Goal: Information Seeking & Learning: Learn about a topic

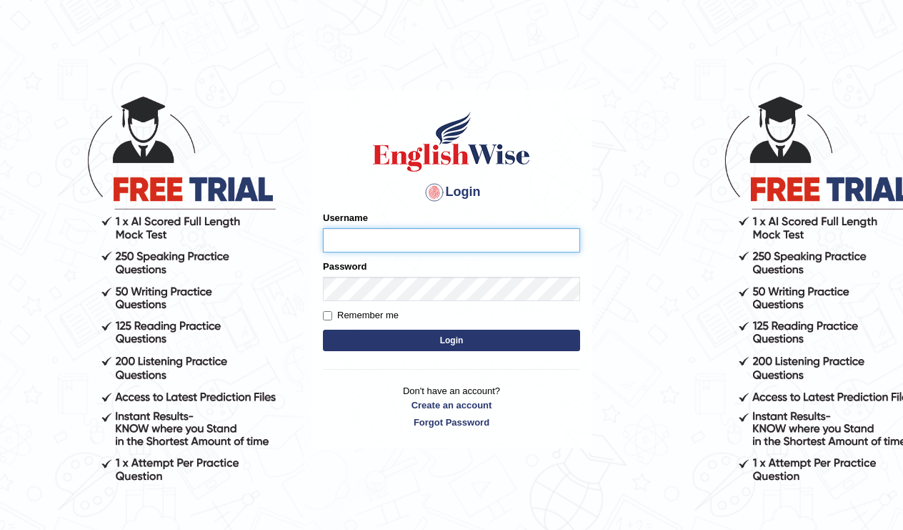
type input "Tishu"
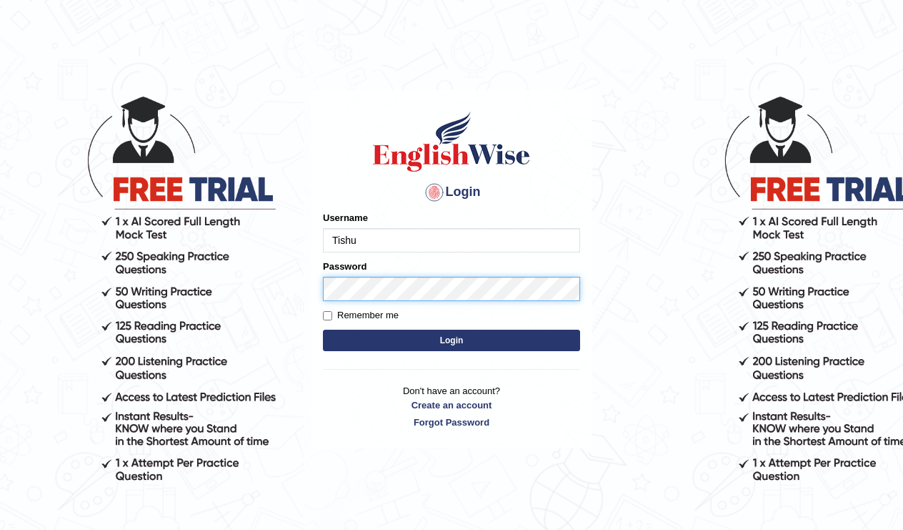
click at [452, 340] on button "Login" at bounding box center [451, 340] width 257 height 21
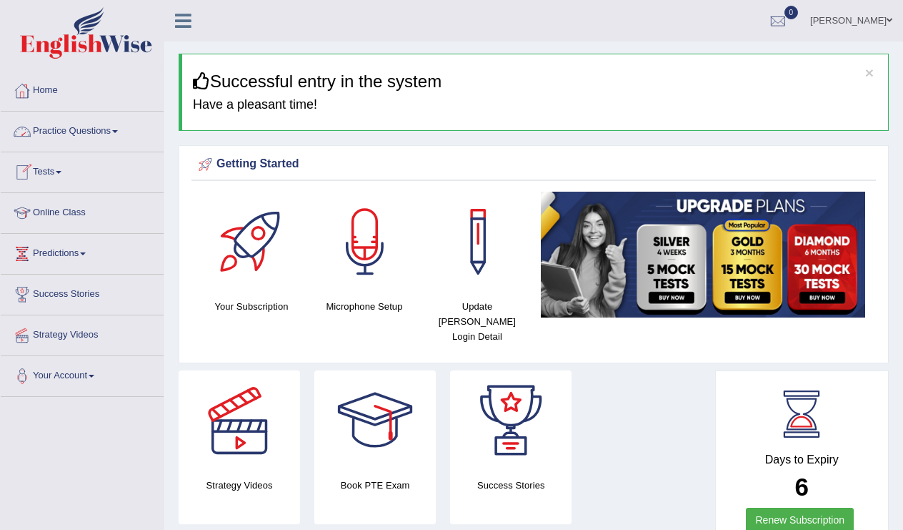
click at [111, 132] on link "Practice Questions" at bounding box center [82, 130] width 163 height 36
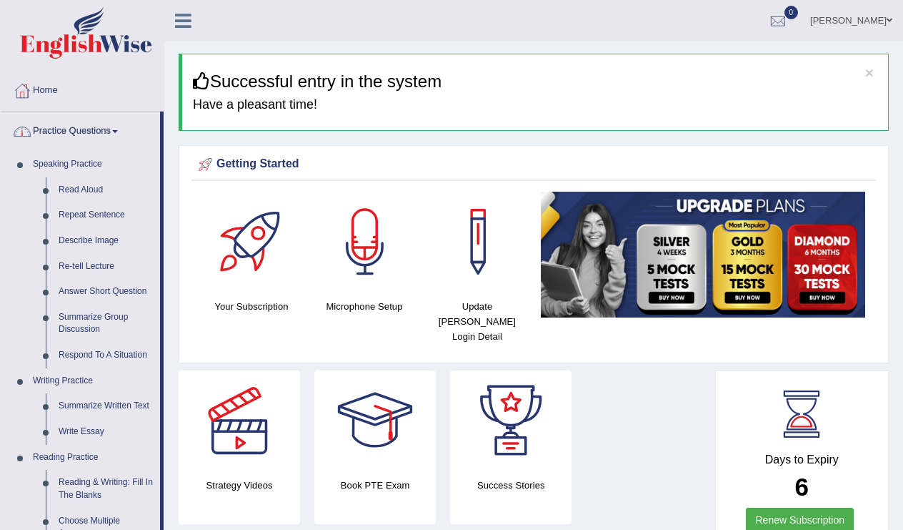
click at [96, 134] on link "Practice Questions" at bounding box center [80, 130] width 159 height 36
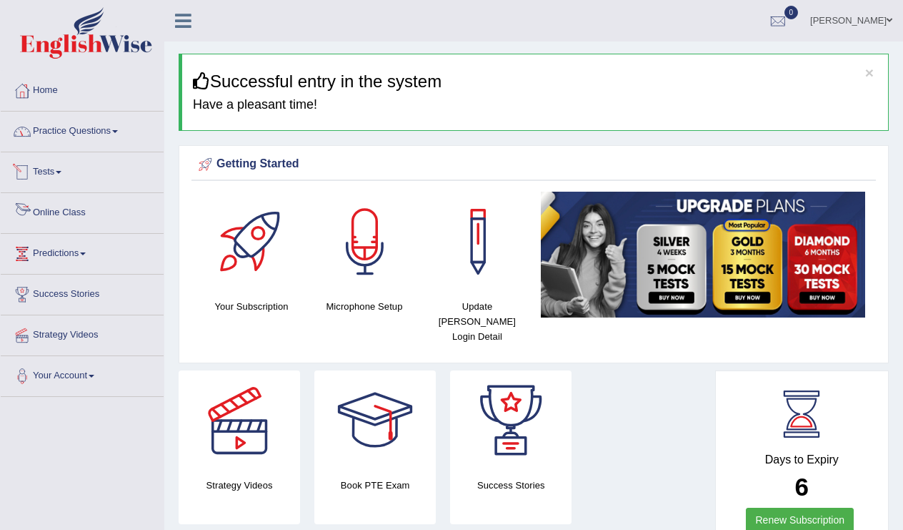
click at [58, 173] on link "Tests" at bounding box center [82, 170] width 163 height 36
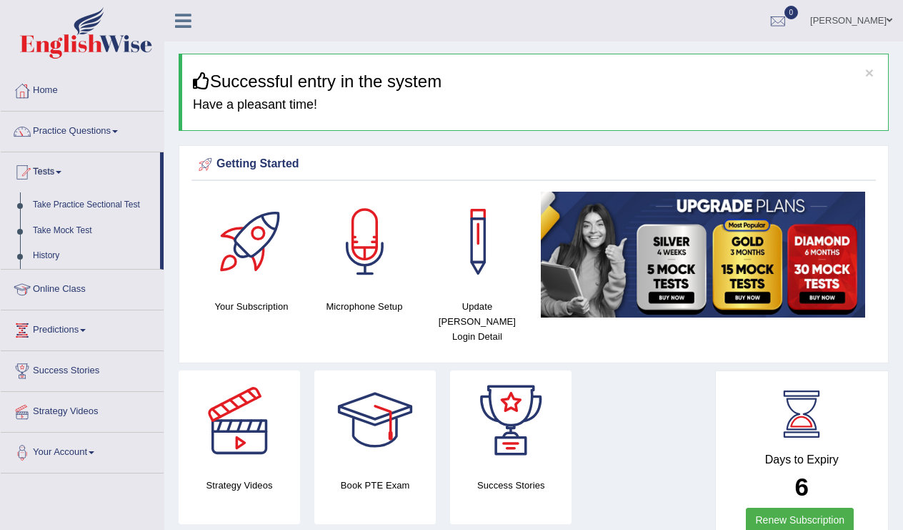
click at [54, 174] on link "Tests" at bounding box center [80, 170] width 159 height 36
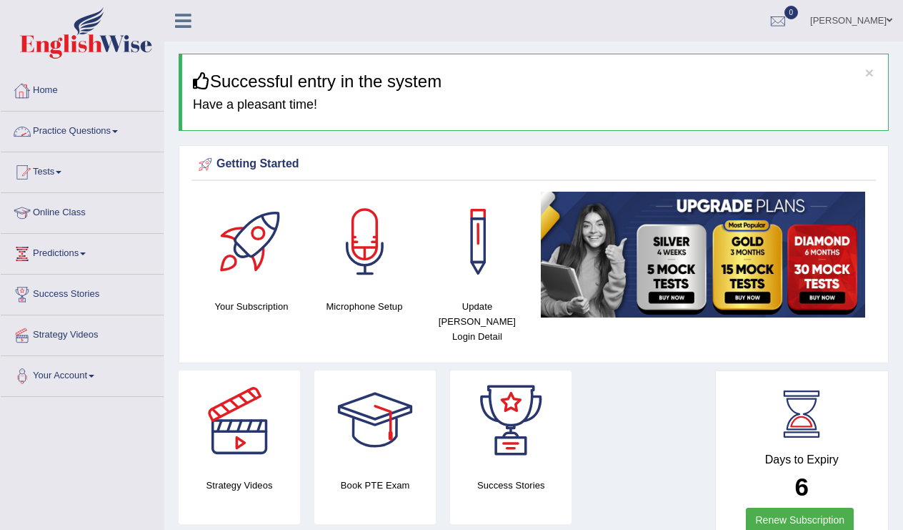
click at [71, 128] on link "Practice Questions" at bounding box center [82, 130] width 163 height 36
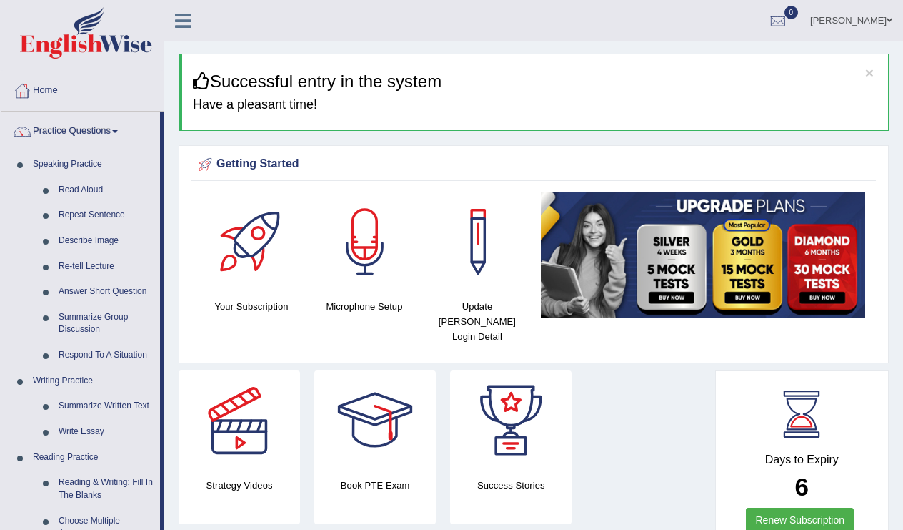
click at [71, 128] on link "Practice Questions" at bounding box center [80, 130] width 159 height 36
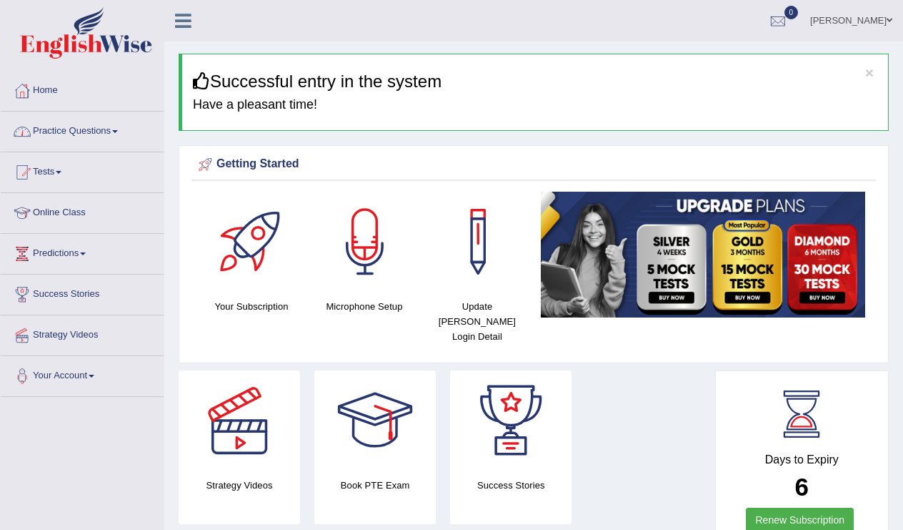
click at [92, 131] on link "Practice Questions" at bounding box center [82, 130] width 163 height 36
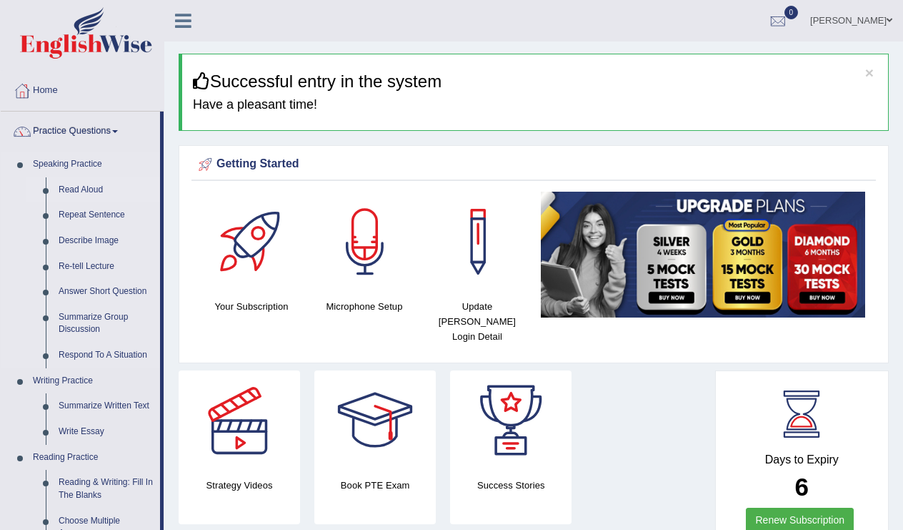
click at [86, 187] on link "Read Aloud" at bounding box center [106, 190] width 108 height 26
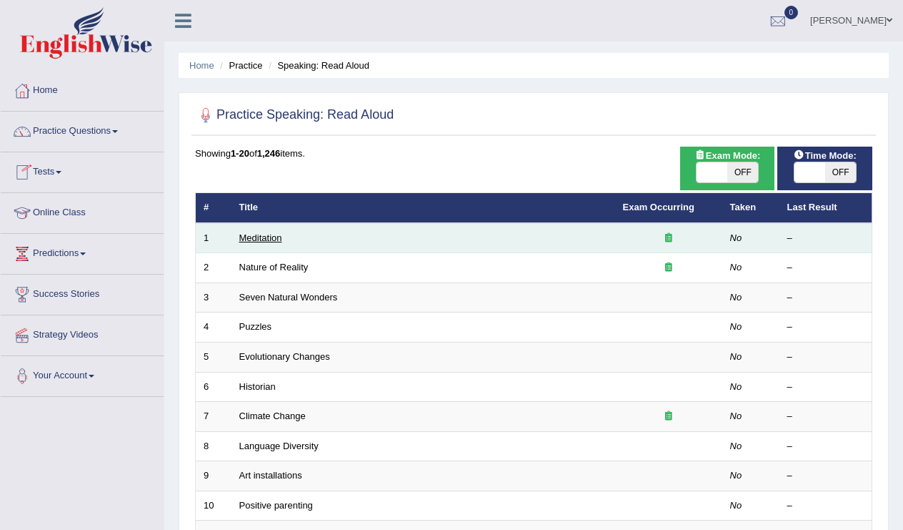
click at [282, 234] on link "Meditation" at bounding box center [260, 237] width 43 height 11
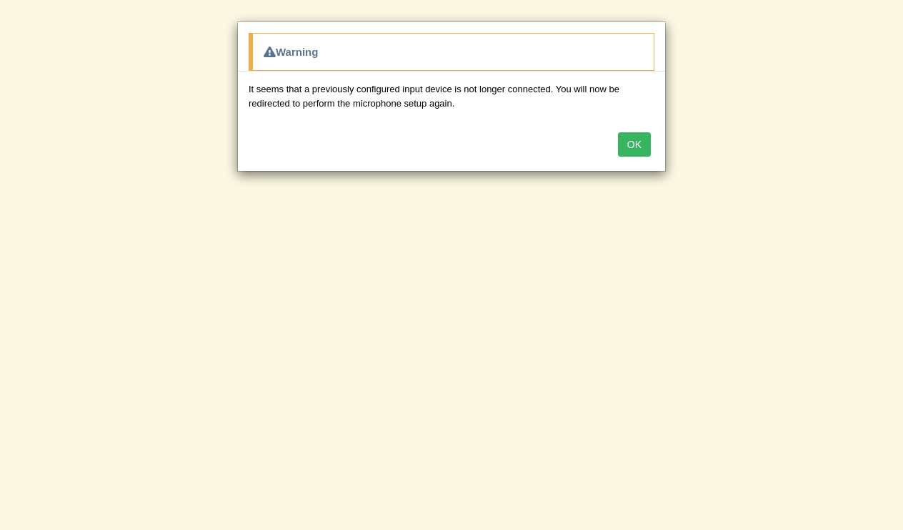
click at [638, 140] on button "OK" at bounding box center [634, 144] width 33 height 24
click at [624, 141] on button "OK" at bounding box center [634, 144] width 33 height 24
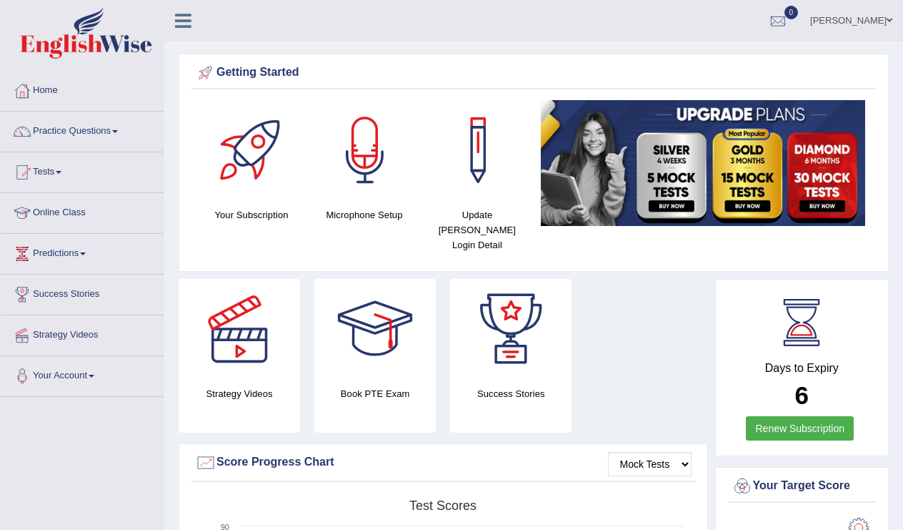
drag, startPoint x: 219, startPoint y: 73, endPoint x: 324, endPoint y: 75, distance: 105.1
click at [324, 75] on div "Getting Started" at bounding box center [534, 72] width 678 height 21
click at [53, 94] on link "Home" at bounding box center [82, 89] width 163 height 36
click at [86, 254] on span at bounding box center [83, 253] width 6 height 3
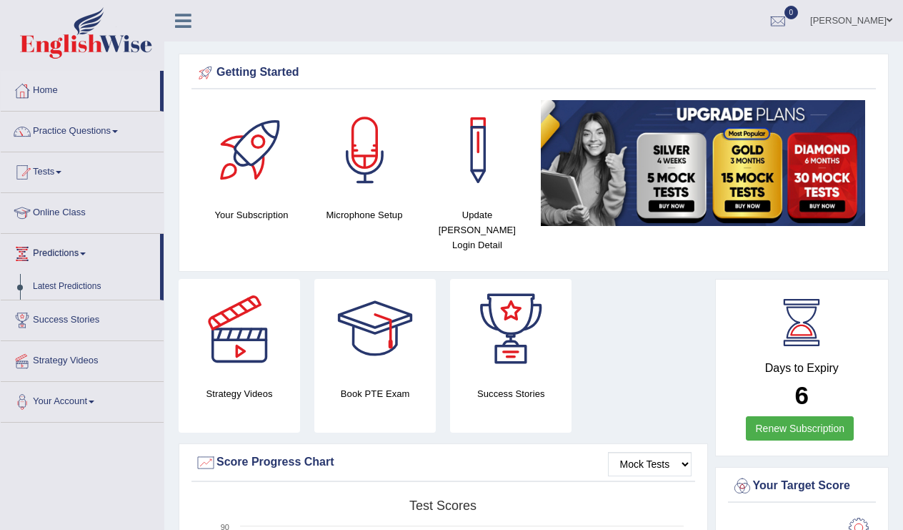
click at [86, 254] on span at bounding box center [83, 253] width 6 height 3
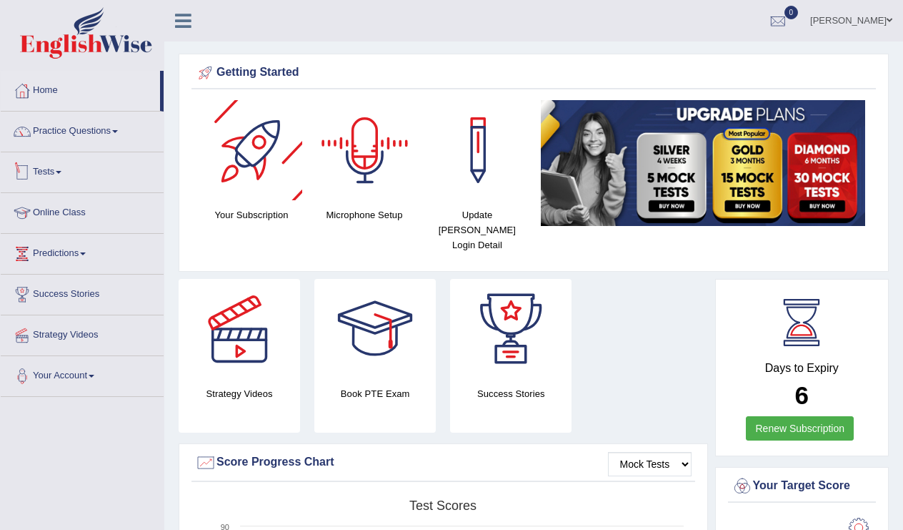
click at [54, 172] on link "Tests" at bounding box center [82, 170] width 163 height 36
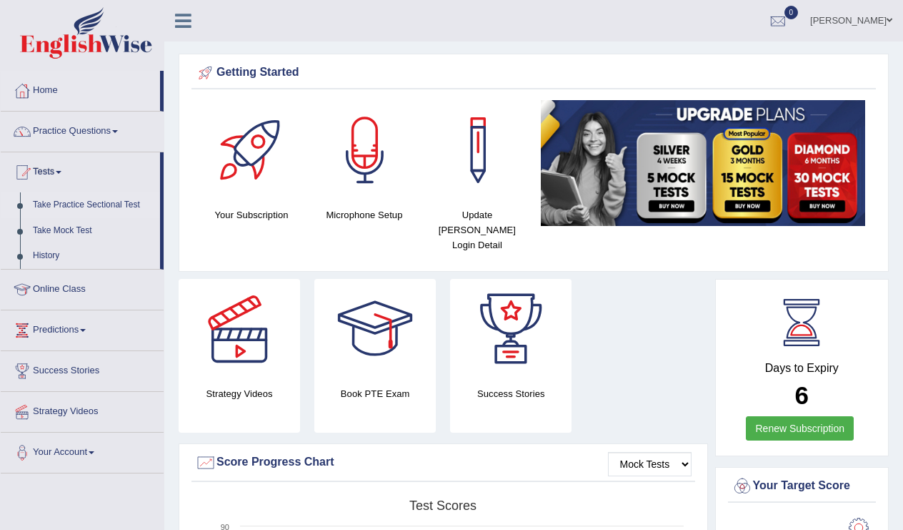
click at [105, 199] on link "Take Practice Sectional Test" at bounding box center [93, 205] width 134 height 26
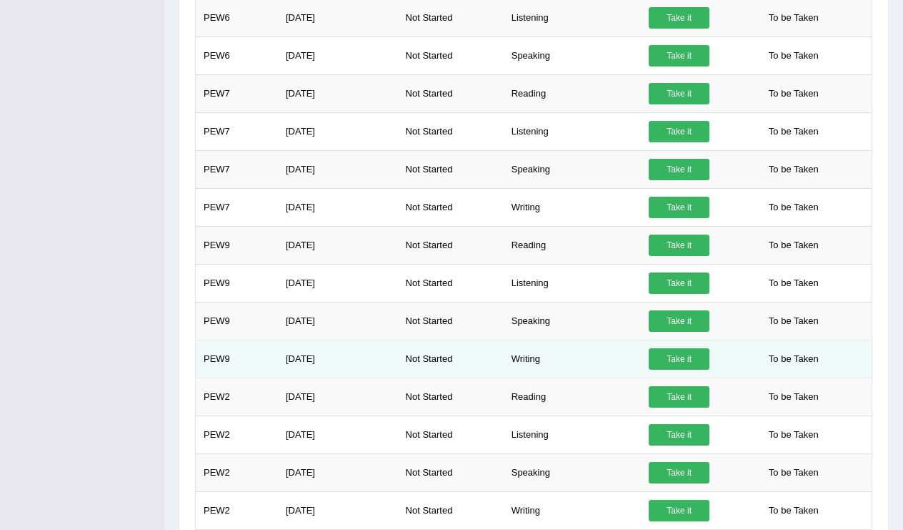
scroll to position [768, 0]
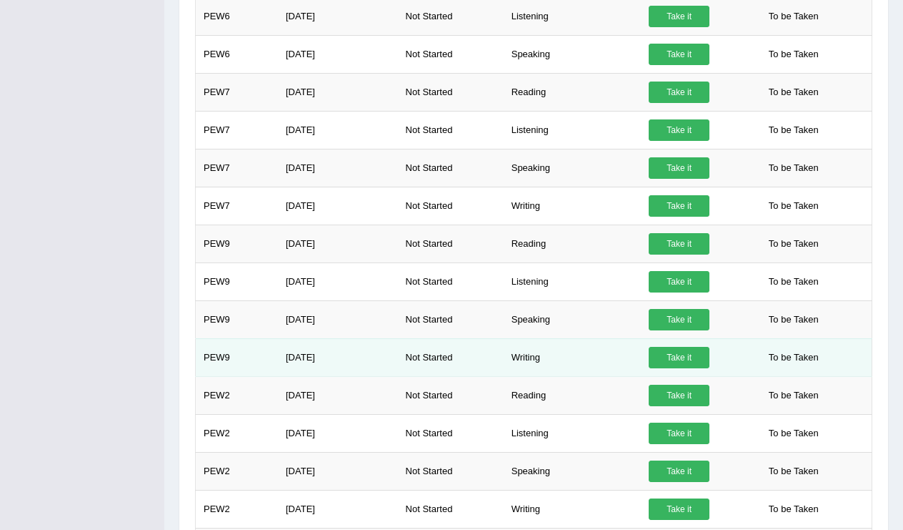
click at [534, 371] on td "Writing" at bounding box center [572, 357] width 137 height 38
click at [678, 368] on link "Take it" at bounding box center [679, 357] width 61 height 21
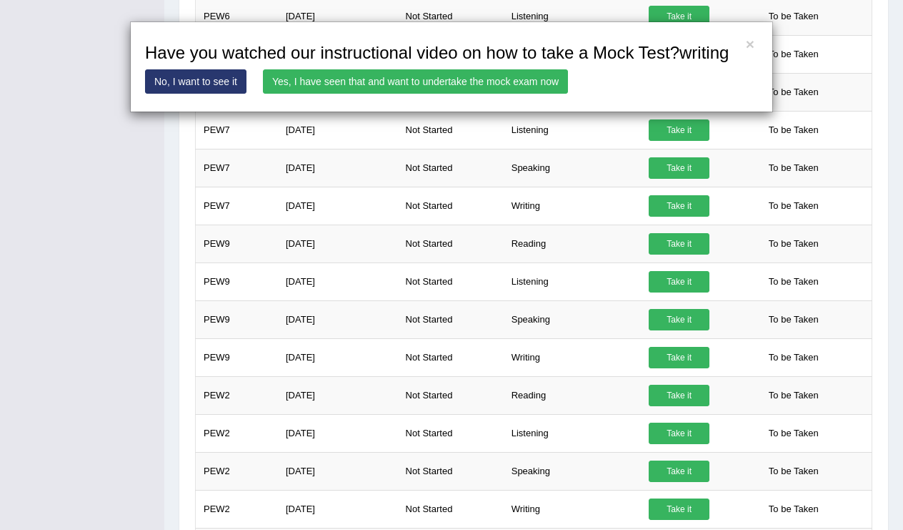
click at [515, 94] on link "Yes, I have seen that and want to undertake the mock exam now" at bounding box center [415, 81] width 305 height 24
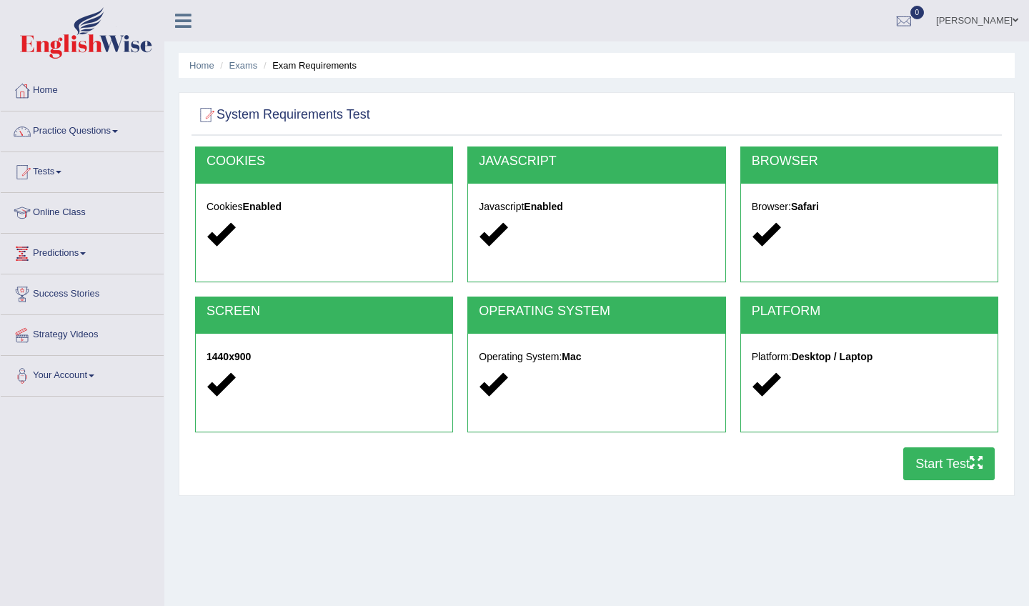
click at [946, 457] on button "Start Test" at bounding box center [948, 463] width 91 height 33
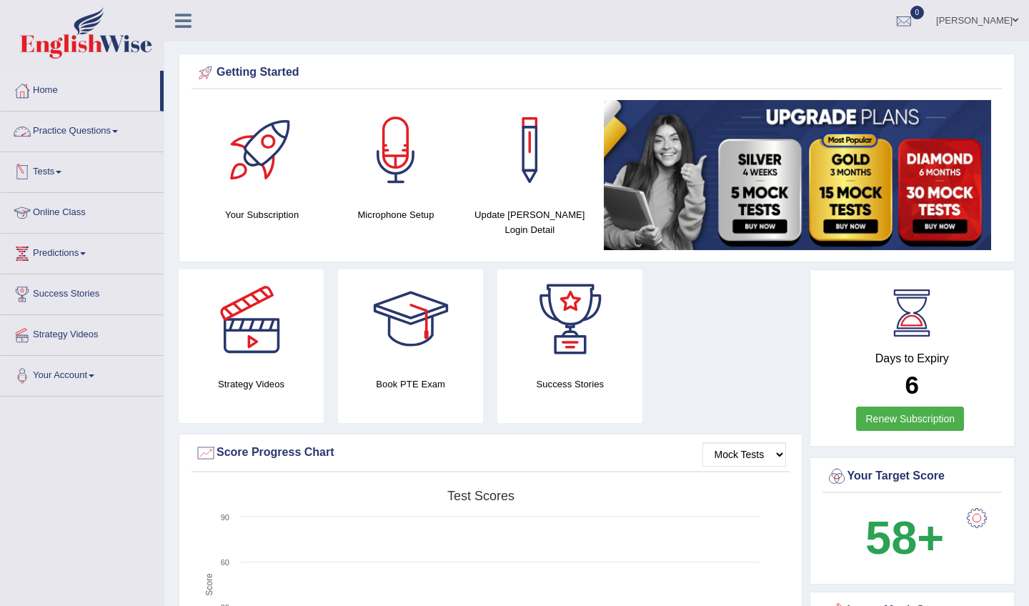
click at [104, 135] on link "Practice Questions" at bounding box center [82, 130] width 163 height 36
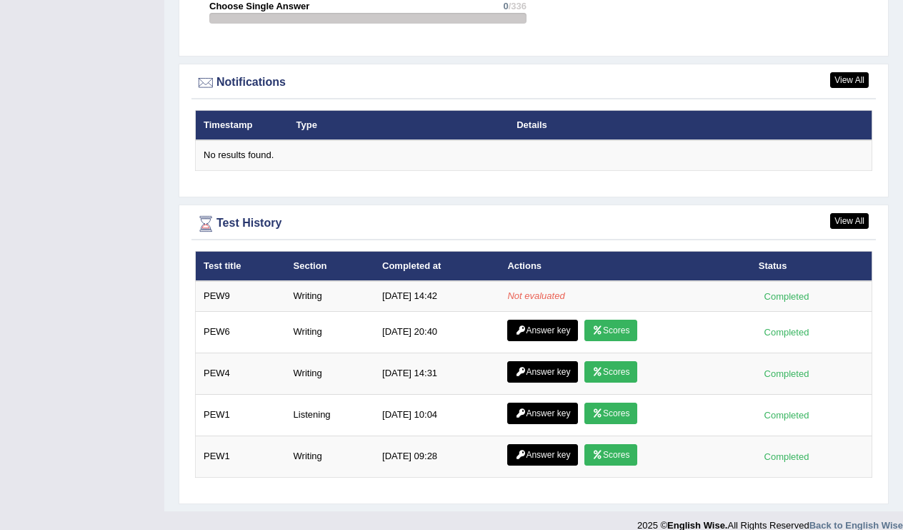
scroll to position [1690, 0]
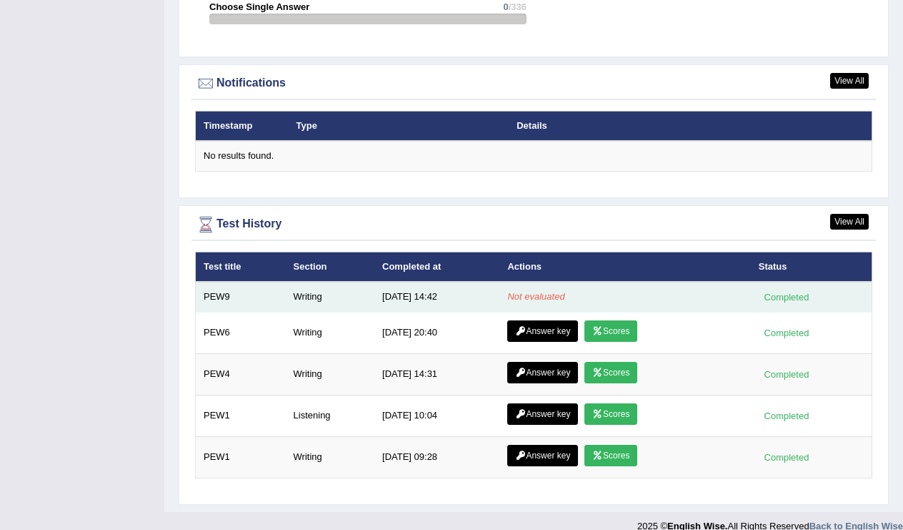
scroll to position [1690, 0]
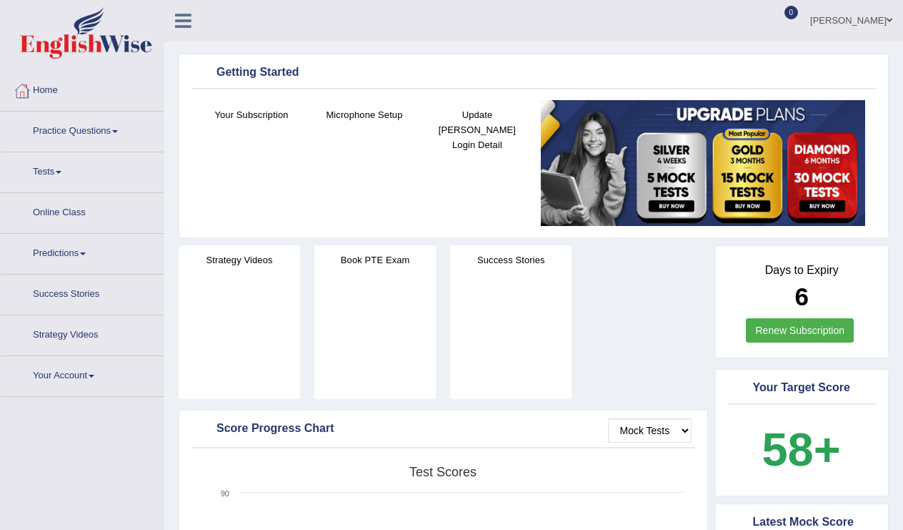
scroll to position [1612, 0]
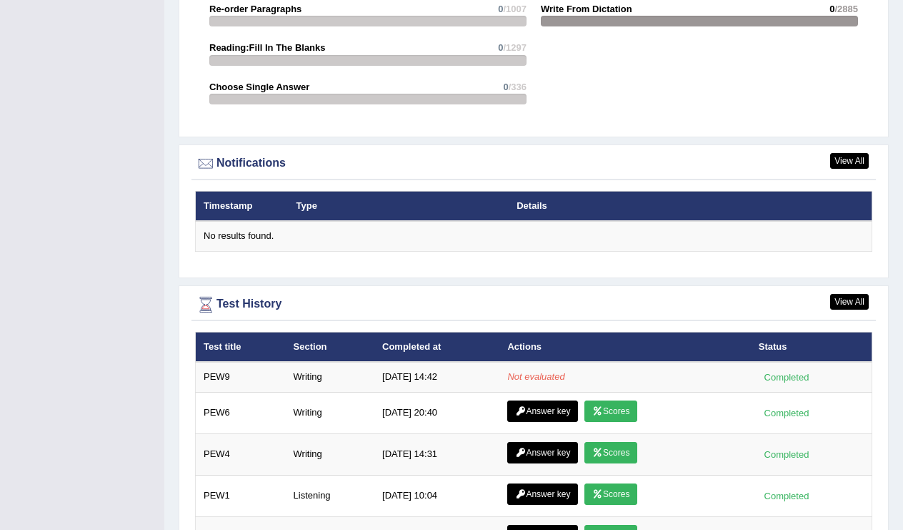
drag, startPoint x: 473, startPoint y: 34, endPoint x: 531, endPoint y: 81, distance: 74.7
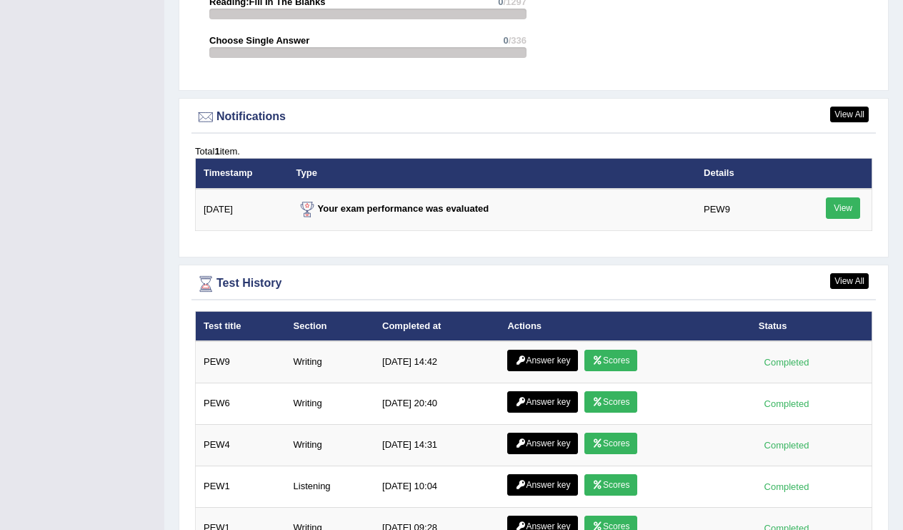
scroll to position [1783, 0]
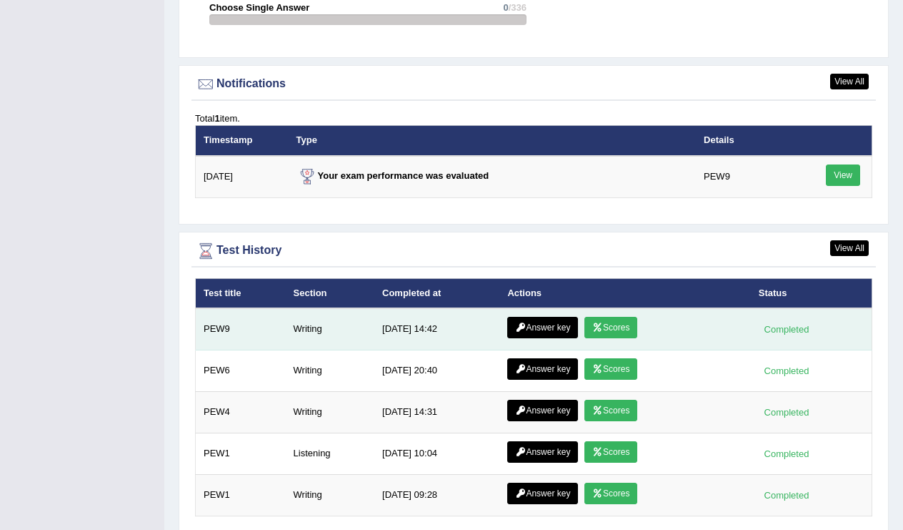
click at [609, 317] on link "Scores" at bounding box center [611, 327] width 53 height 21
